Goal: Information Seeking & Learning: Learn about a topic

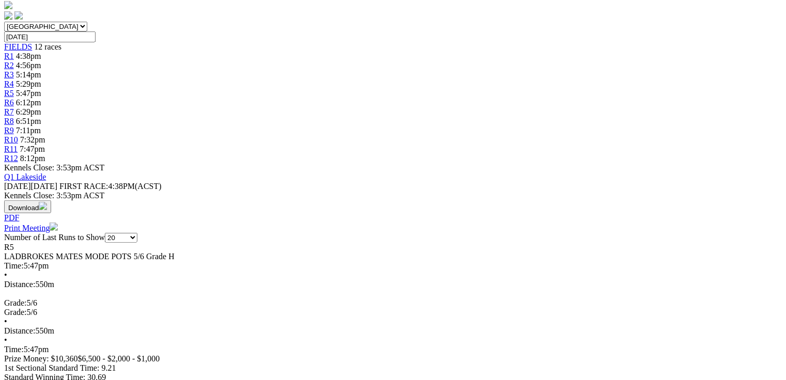
scroll to position [331, 0]
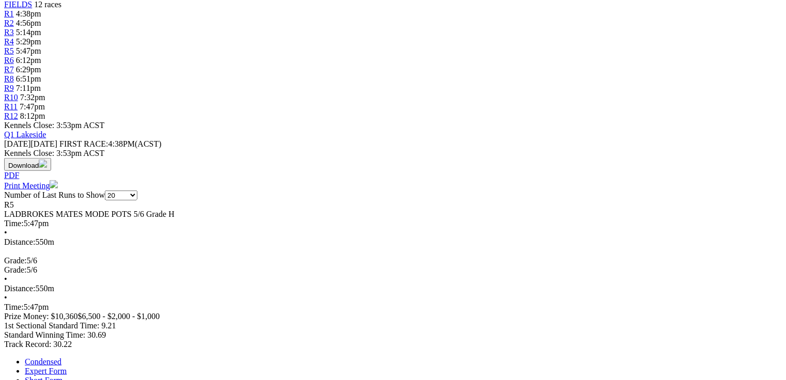
scroll to position [372, 0]
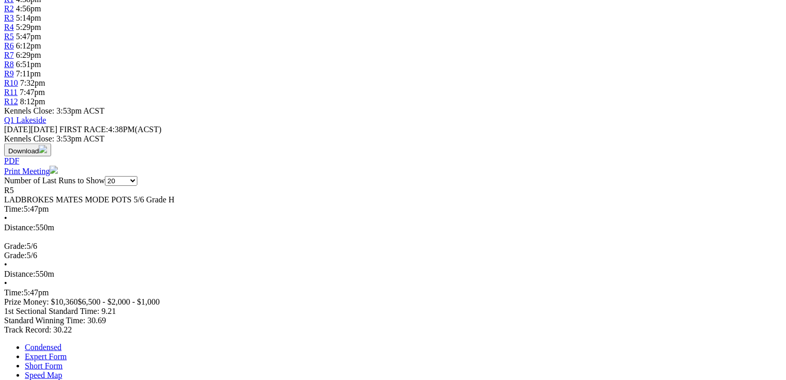
drag, startPoint x: 47, startPoint y: 21, endPoint x: 360, endPoint y: 17, distance: 312.6
drag, startPoint x: 230, startPoint y: 230, endPoint x: 246, endPoint y: 234, distance: 17.0
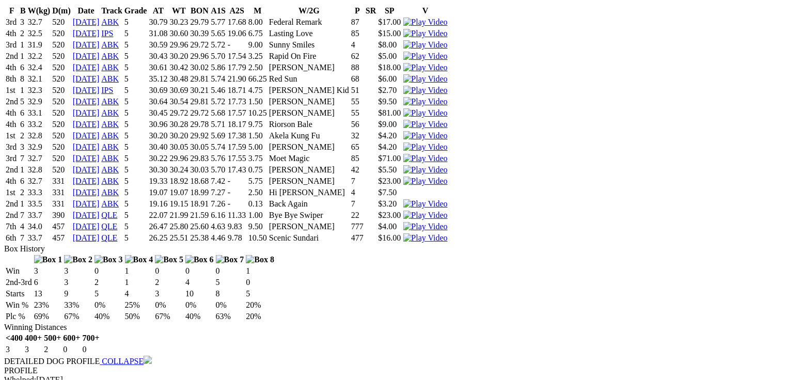
scroll to position [2438, 0]
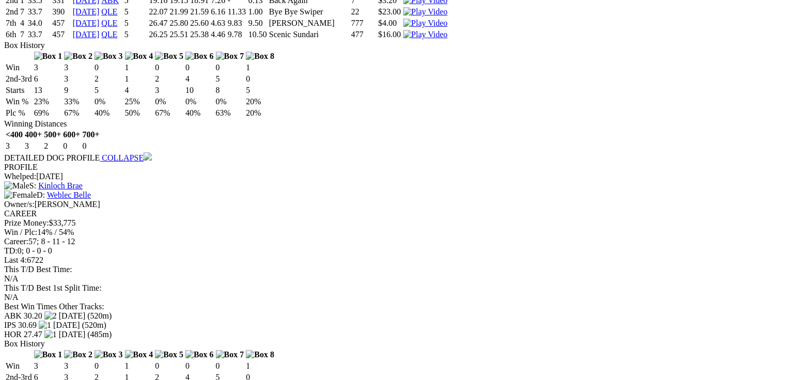
drag, startPoint x: 308, startPoint y: 240, endPoint x: 325, endPoint y: 243, distance: 17.3
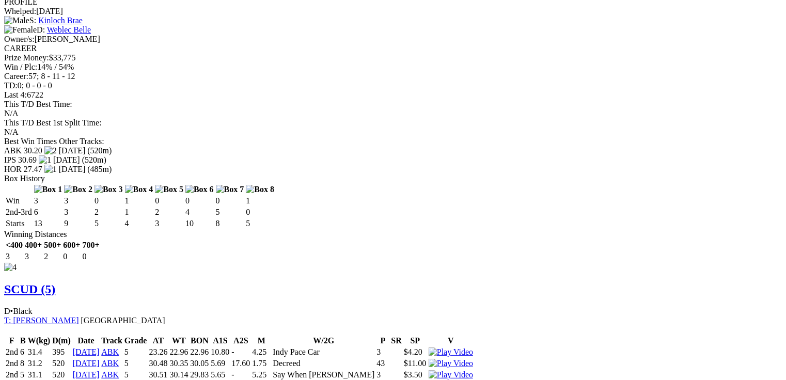
scroll to position [0, 0]
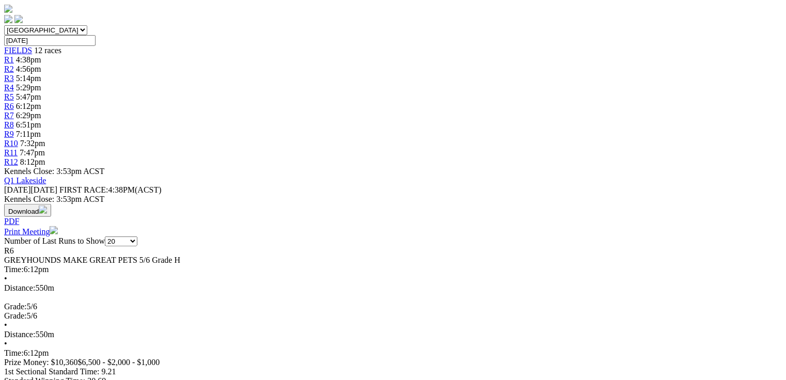
scroll to position [331, 0]
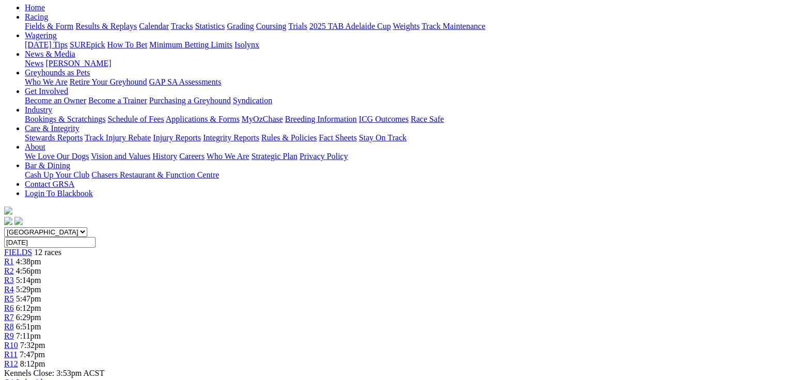
scroll to position [0, 0]
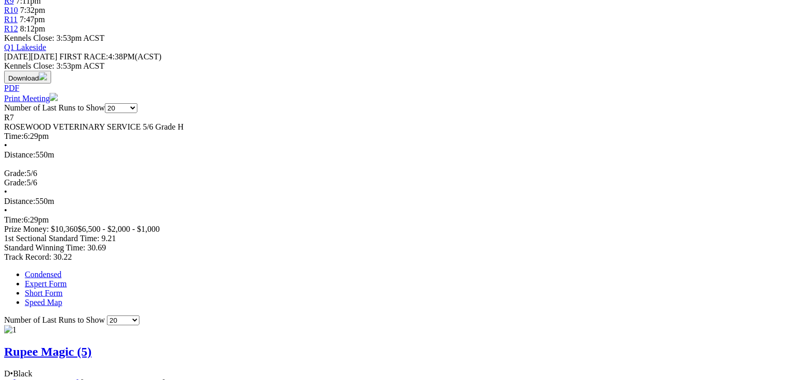
scroll to position [579, 0]
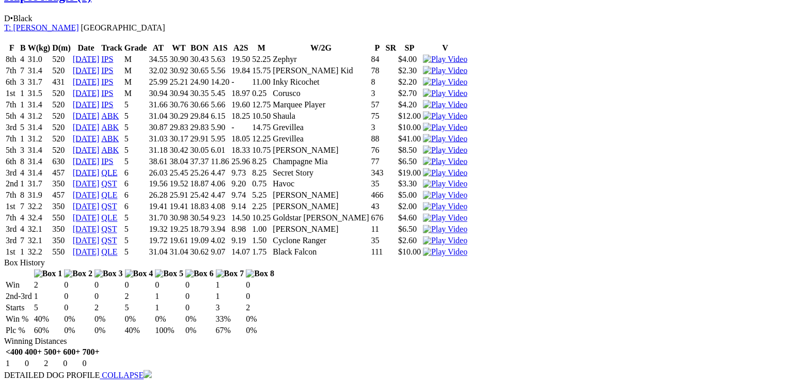
scroll to position [827, 0]
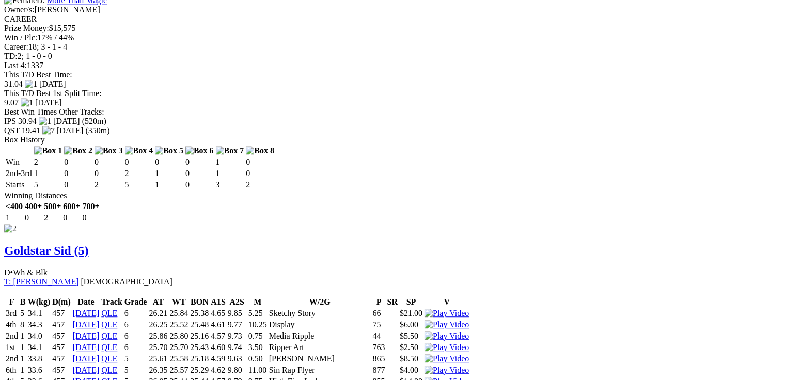
scroll to position [0, 0]
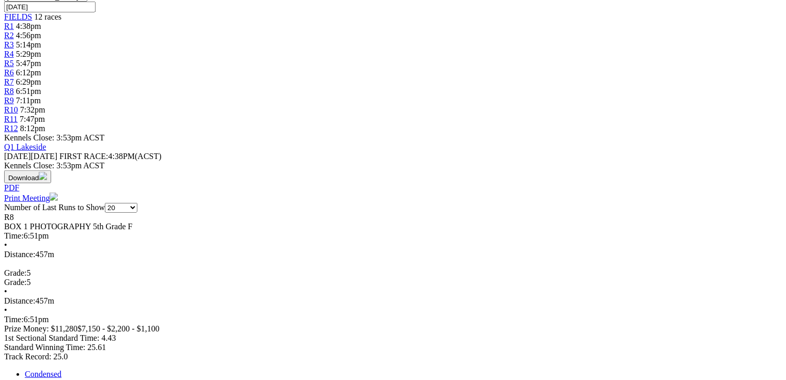
scroll to position [331, 0]
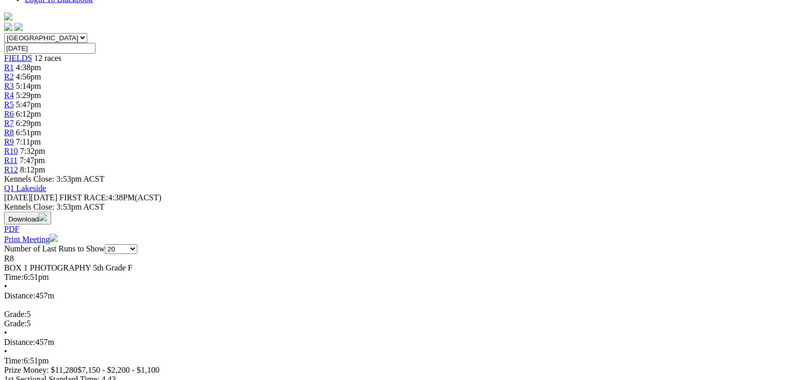
scroll to position [289, 0]
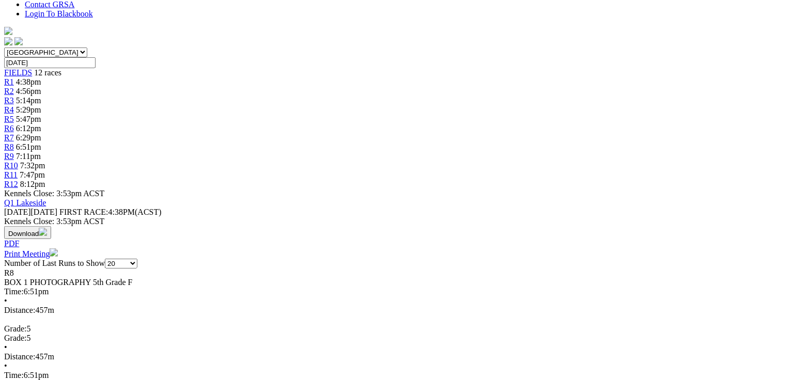
drag, startPoint x: 318, startPoint y: 168, endPoint x: 329, endPoint y: 172, distance: 11.3
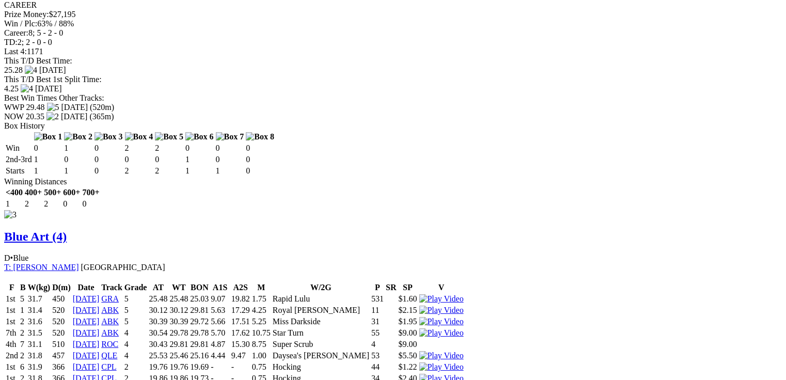
scroll to position [0, 0]
